Goal: Task Accomplishment & Management: Use online tool/utility

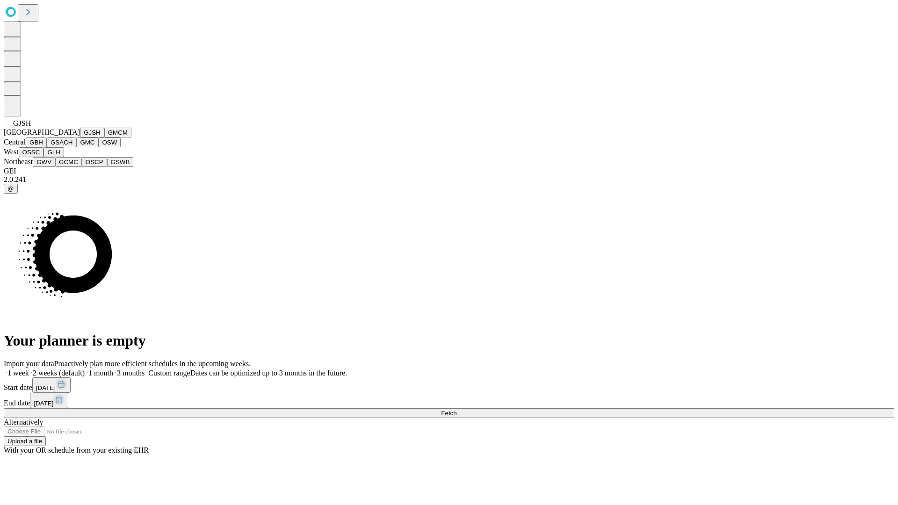
click at [80, 138] on button "GJSH" at bounding box center [92, 133] width 24 height 10
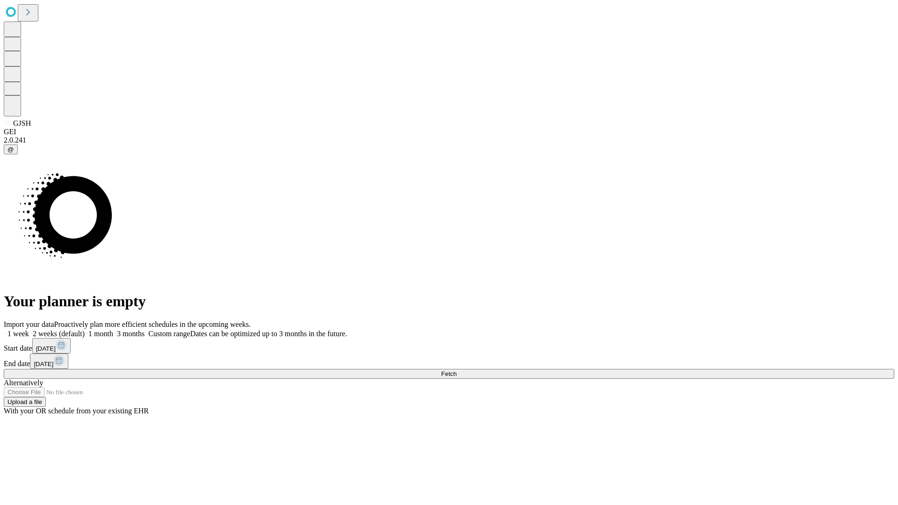
click at [113, 330] on label "1 month" at bounding box center [99, 334] width 29 height 8
click at [456, 370] on span "Fetch" at bounding box center [448, 373] width 15 height 7
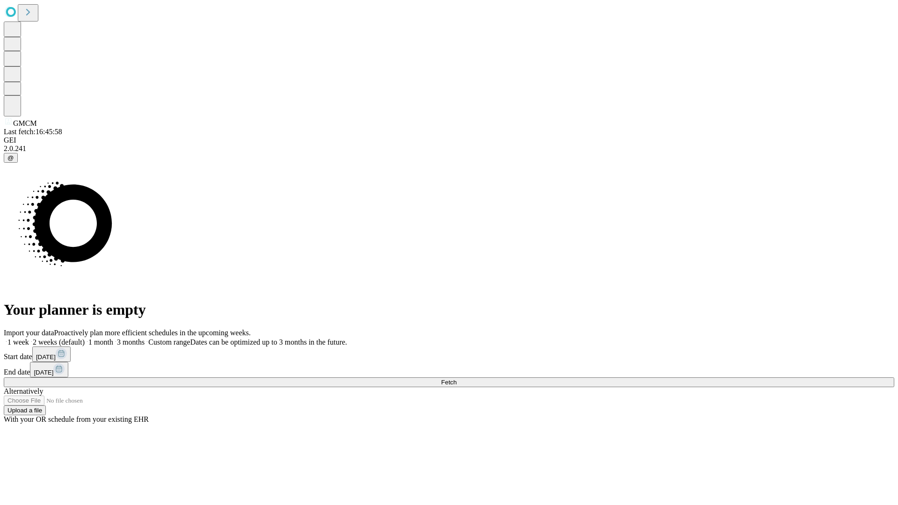
click at [113, 338] on label "1 month" at bounding box center [99, 342] width 29 height 8
click at [456, 379] on span "Fetch" at bounding box center [448, 382] width 15 height 7
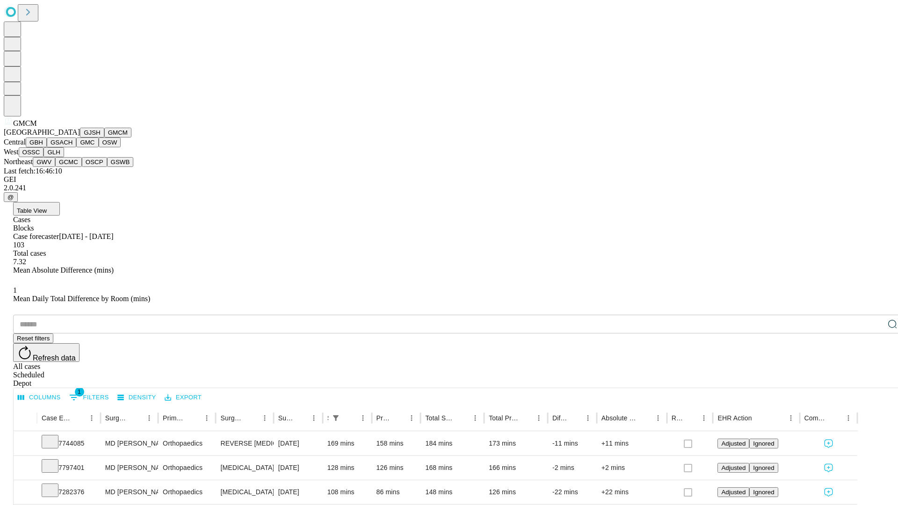
click at [47, 147] on button "GBH" at bounding box center [36, 143] width 21 height 10
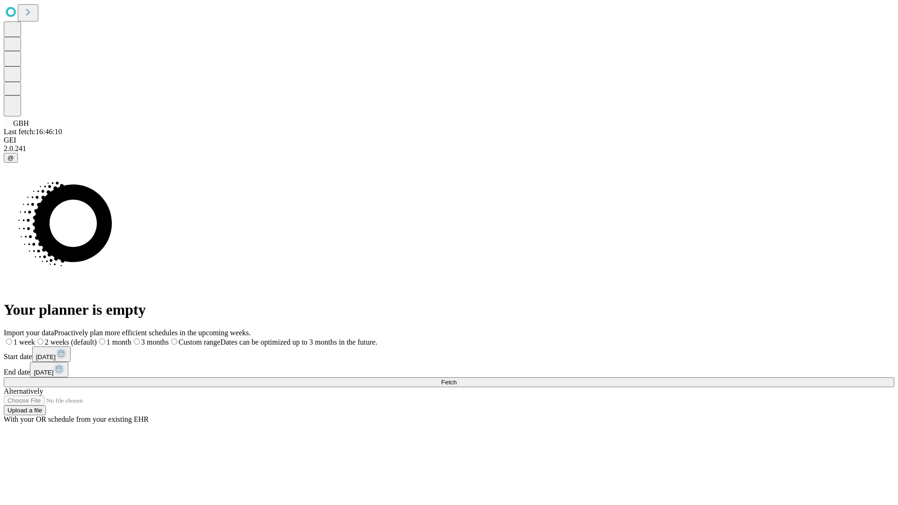
click at [131, 338] on label "1 month" at bounding box center [114, 342] width 35 height 8
click at [456, 379] on span "Fetch" at bounding box center [448, 382] width 15 height 7
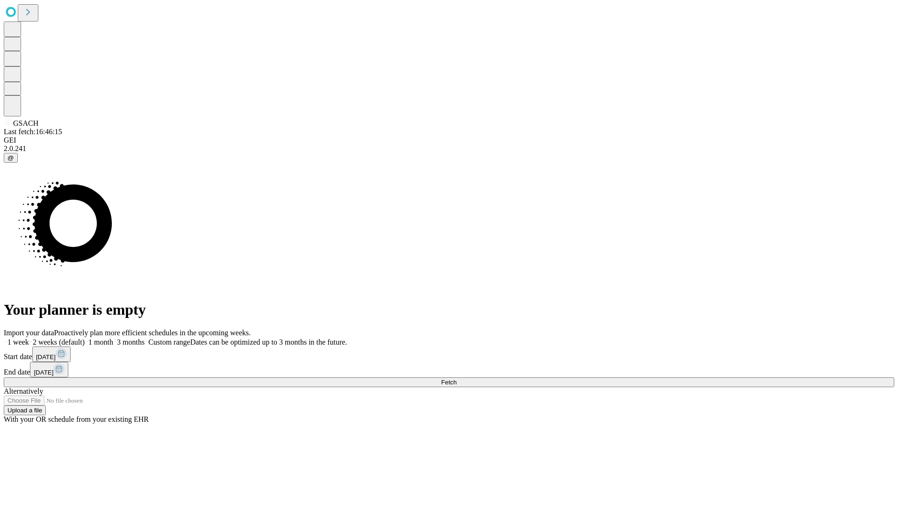
click at [456, 379] on span "Fetch" at bounding box center [448, 382] width 15 height 7
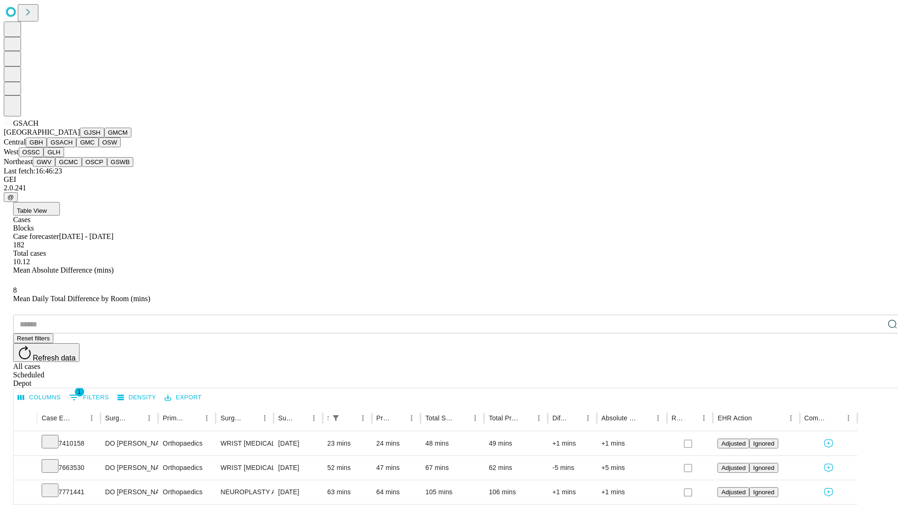
click at [76, 147] on button "GMC" at bounding box center [87, 143] width 22 height 10
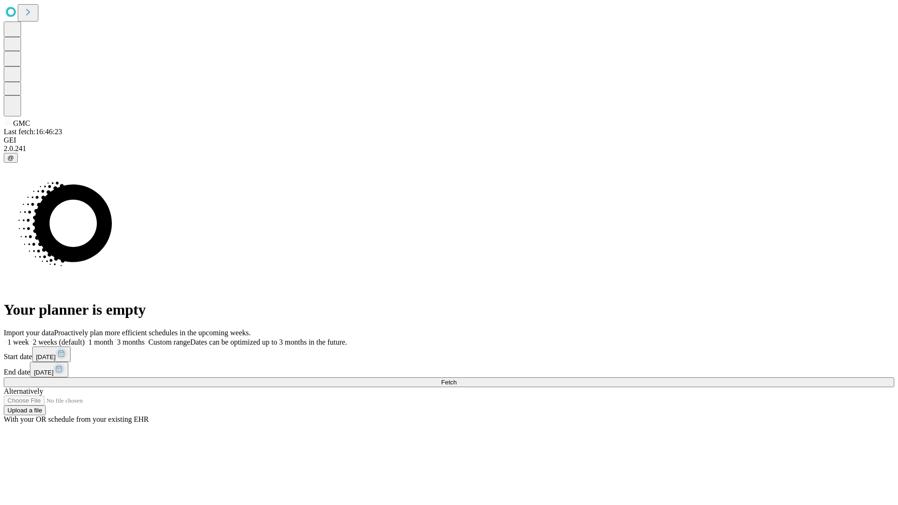
click at [113, 338] on label "1 month" at bounding box center [99, 342] width 29 height 8
click at [456, 379] on span "Fetch" at bounding box center [448, 382] width 15 height 7
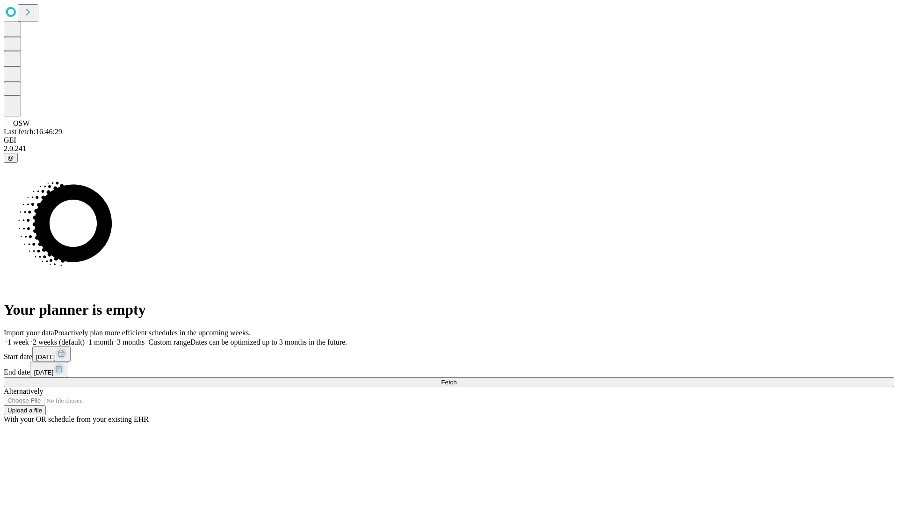
click at [113, 338] on label "1 month" at bounding box center [99, 342] width 29 height 8
click at [456, 379] on span "Fetch" at bounding box center [448, 382] width 15 height 7
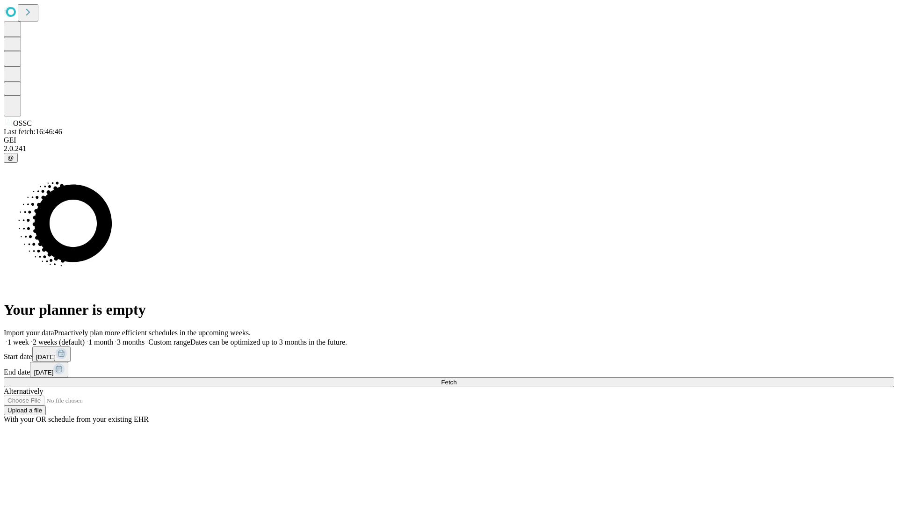
click at [113, 338] on label "1 month" at bounding box center [99, 342] width 29 height 8
click at [456, 379] on span "Fetch" at bounding box center [448, 382] width 15 height 7
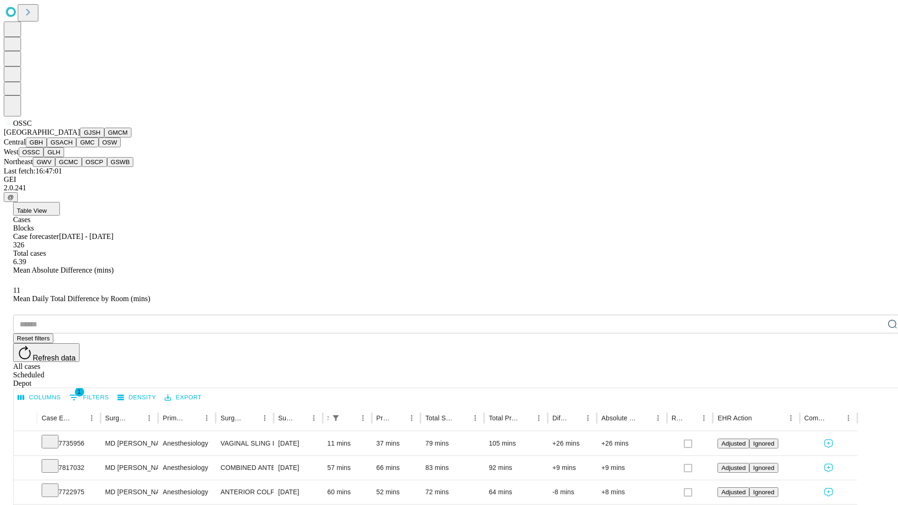
click at [64, 157] on button "GLH" at bounding box center [53, 152] width 20 height 10
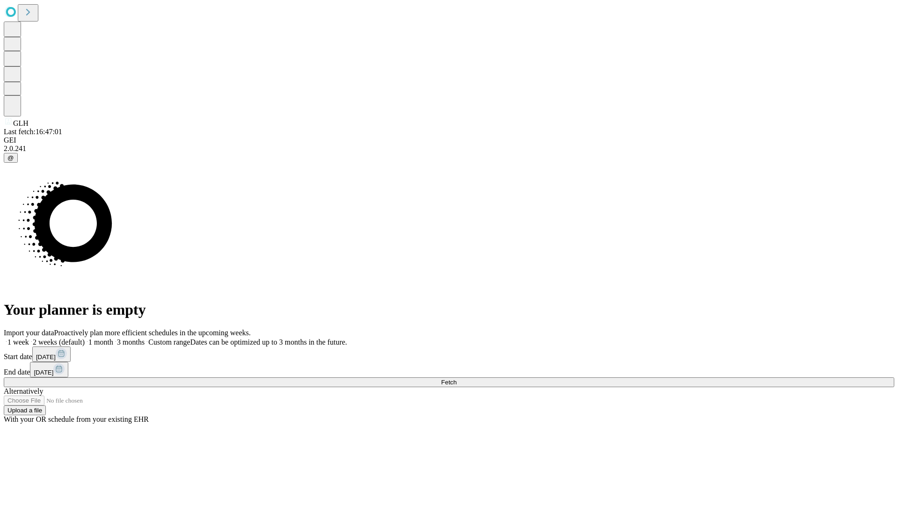
click at [113, 338] on label "1 month" at bounding box center [99, 342] width 29 height 8
click at [456, 379] on span "Fetch" at bounding box center [448, 382] width 15 height 7
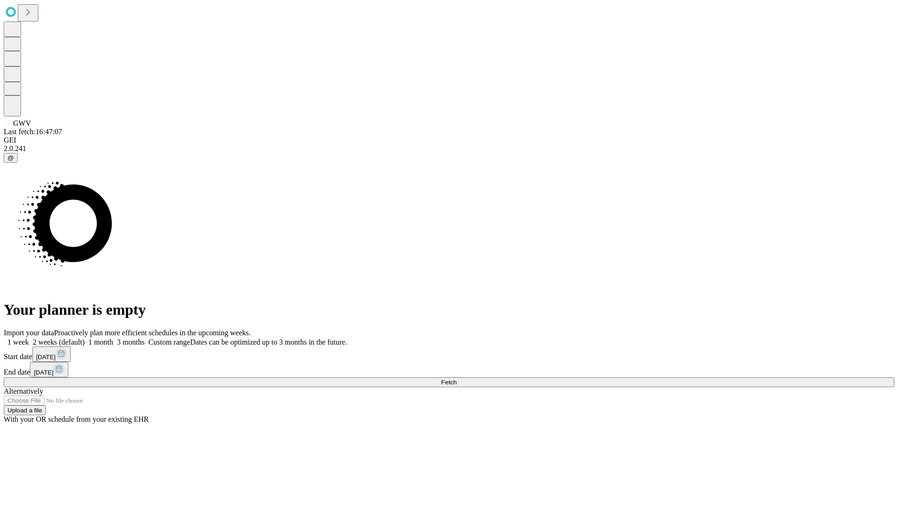
click at [456, 379] on span "Fetch" at bounding box center [448, 382] width 15 height 7
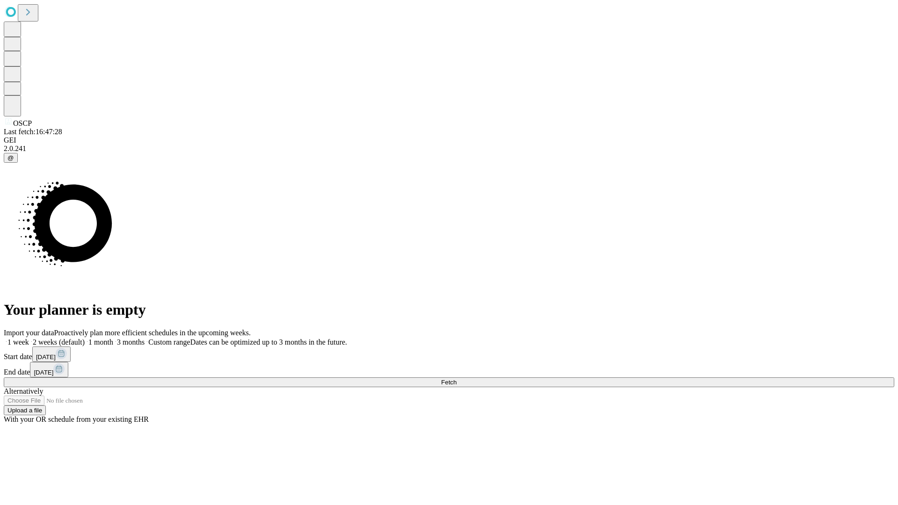
click at [113, 338] on label "1 month" at bounding box center [99, 342] width 29 height 8
click at [456, 379] on span "Fetch" at bounding box center [448, 382] width 15 height 7
